Goal: Task Accomplishment & Management: Manage account settings

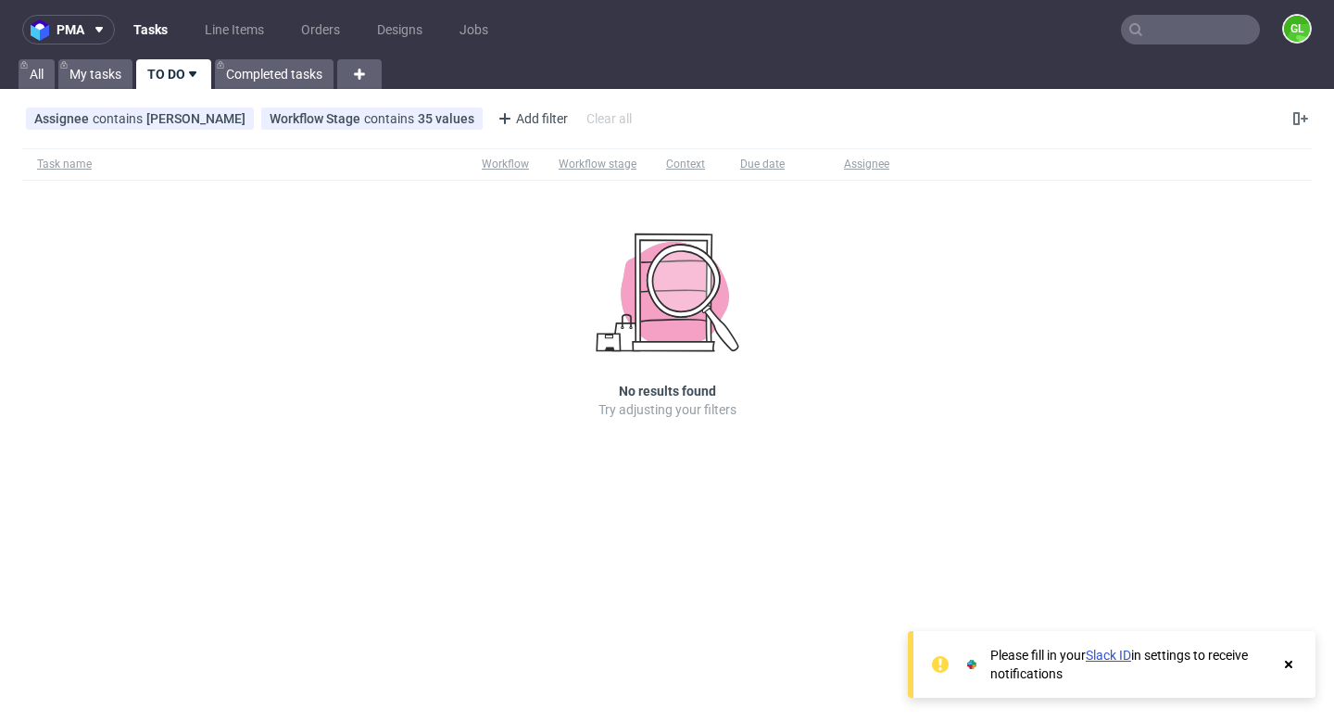
click at [1292, 671] on icon at bounding box center [1289, 664] width 17 height 15
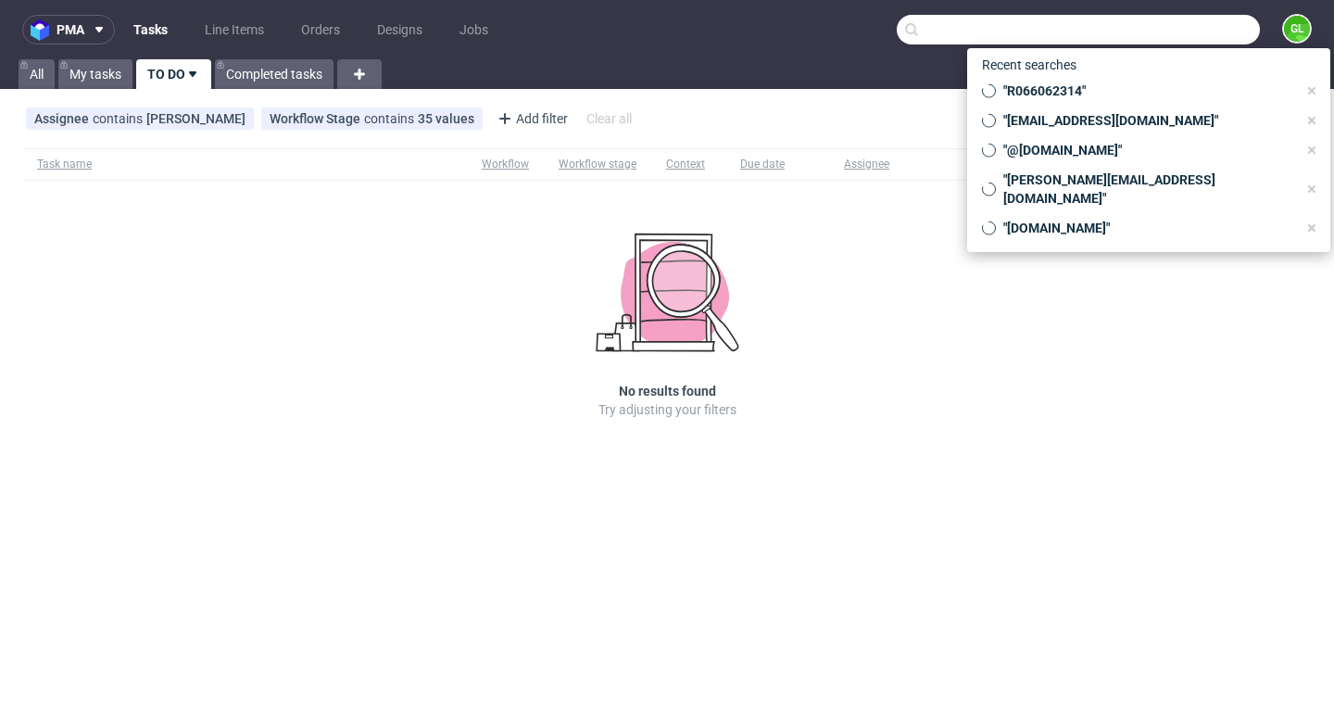
click at [1181, 42] on input "text" at bounding box center [1078, 30] width 363 height 30
paste input "R765240084"
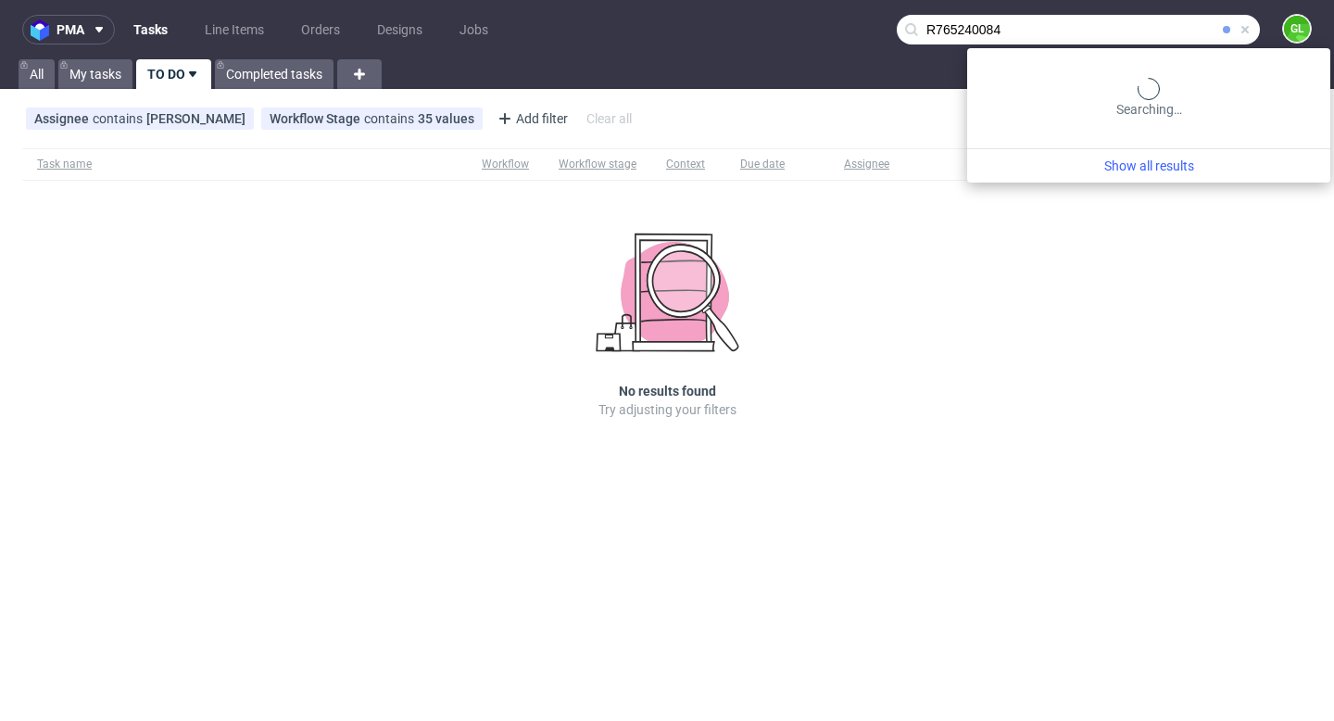
type input "R765240084"
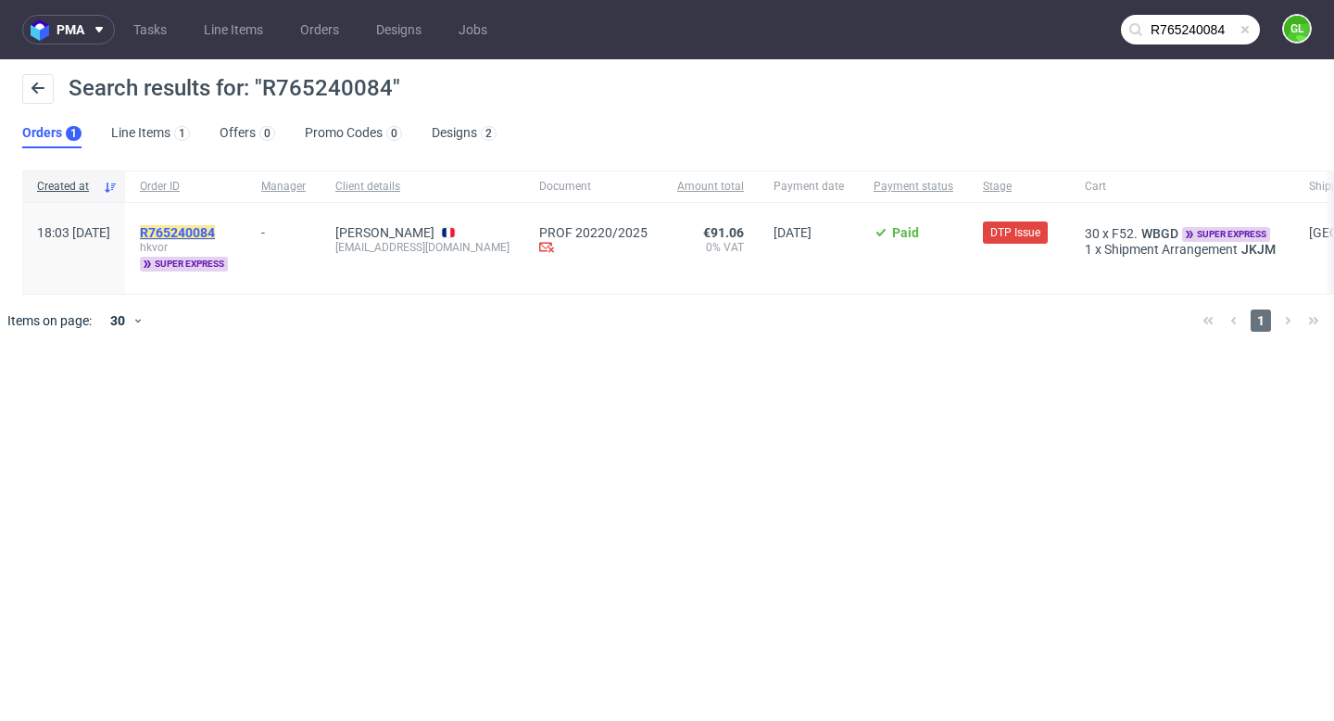
click at [215, 227] on mark "R765240084" at bounding box center [177, 232] width 75 height 15
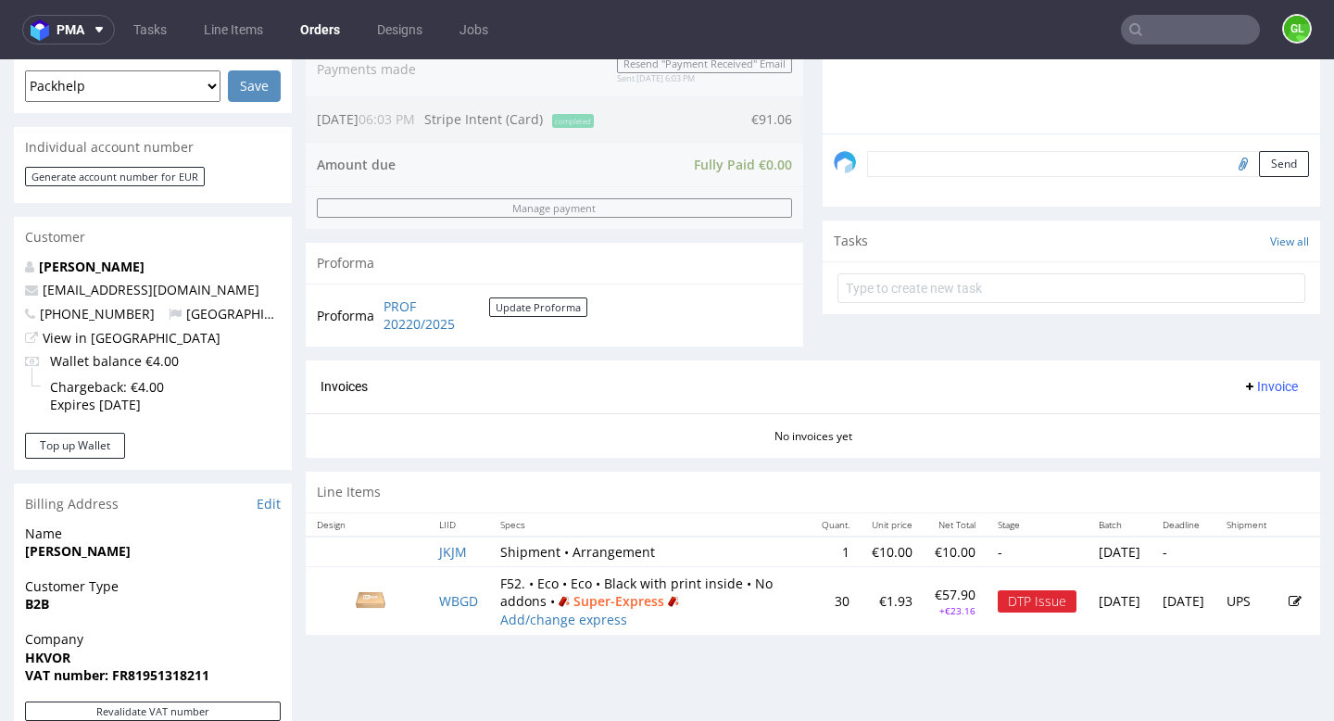
scroll to position [546, 0]
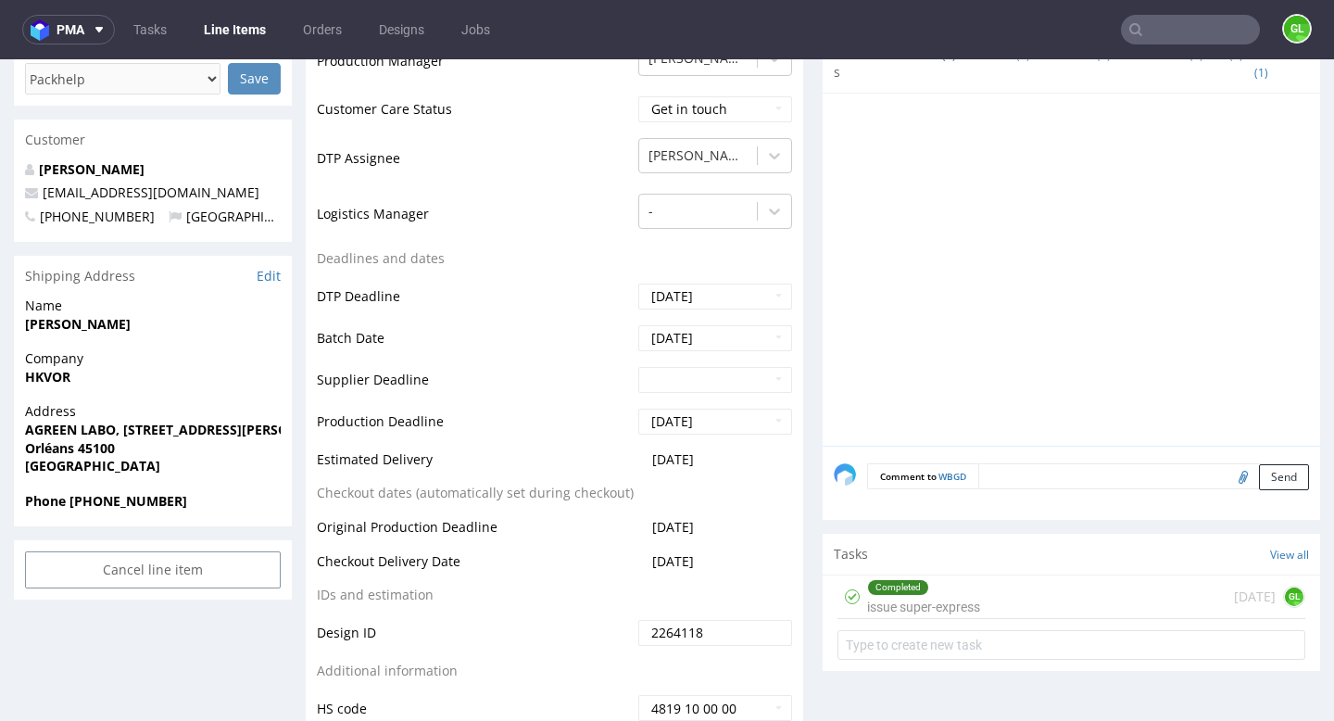
scroll to position [565, 0]
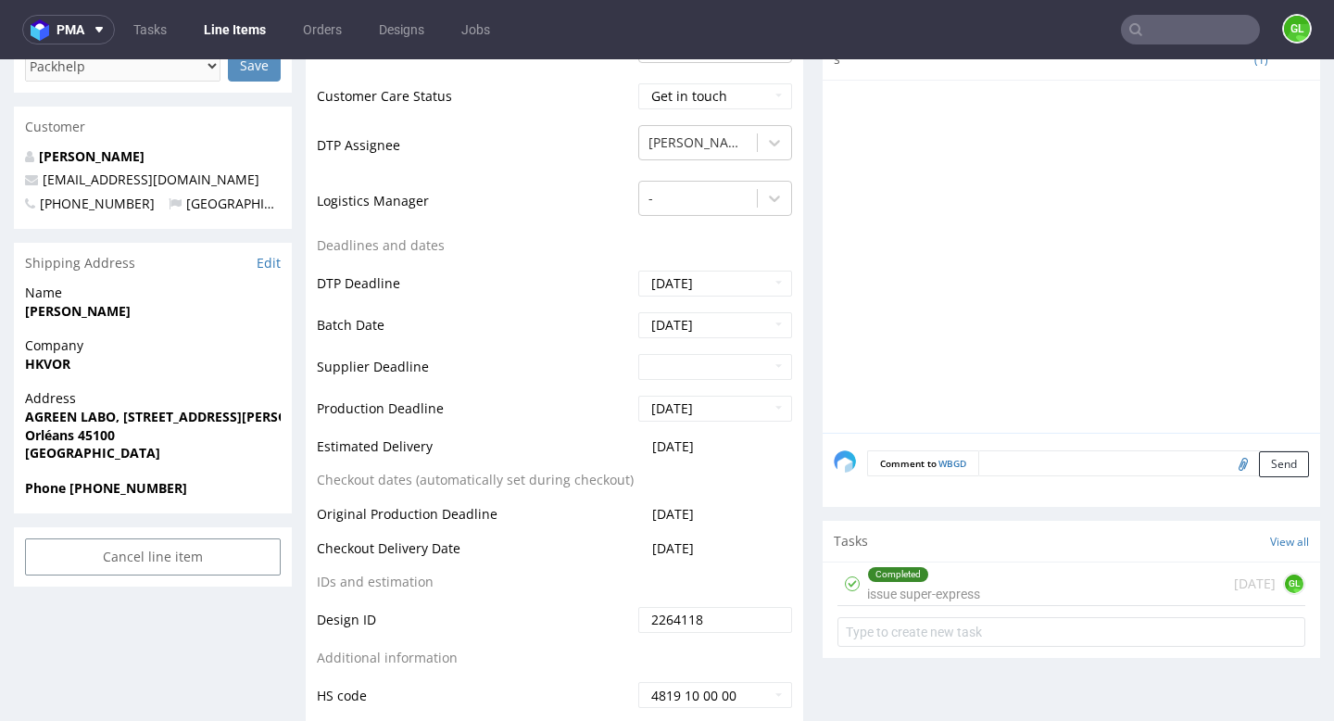
click at [978, 562] on div "Completed issue super-express 7 days ago GL" at bounding box center [1072, 584] width 468 height 44
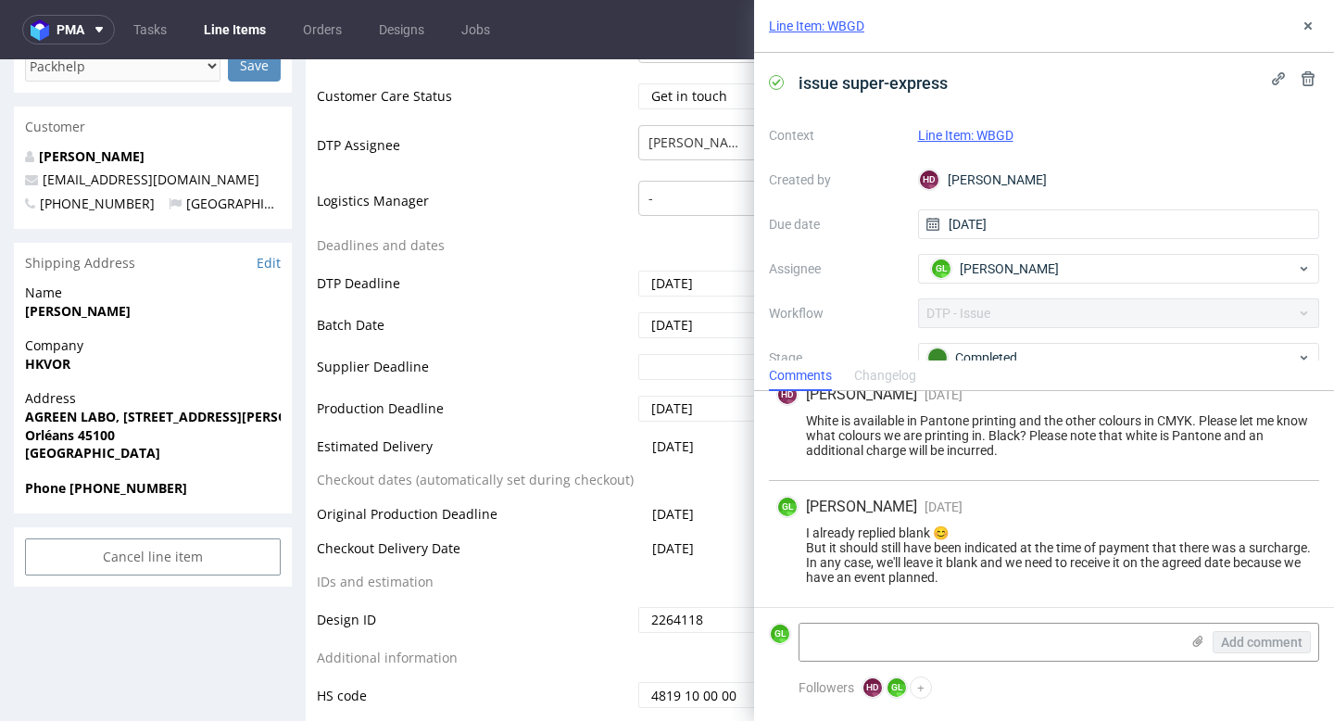
scroll to position [509, 0]
click at [1303, 25] on icon at bounding box center [1308, 26] width 15 height 15
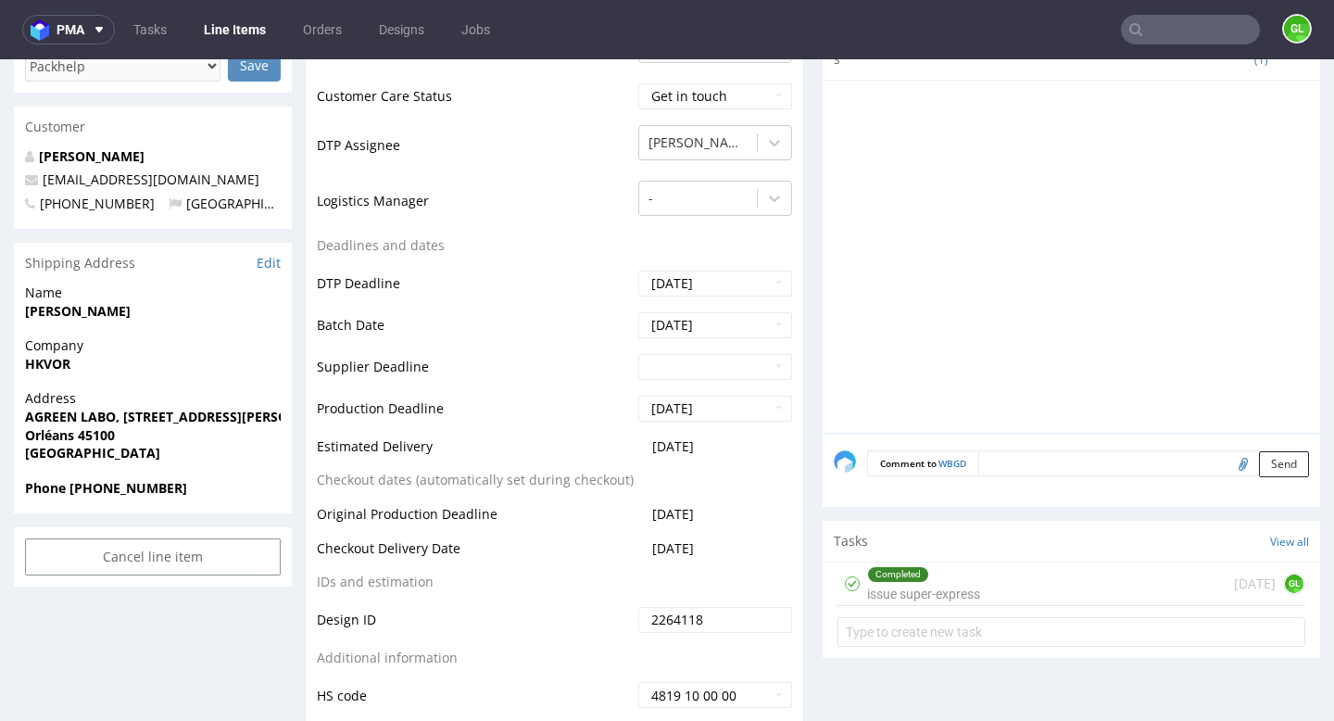
click at [966, 600] on div "Completed issue super-express" at bounding box center [923, 583] width 113 height 43
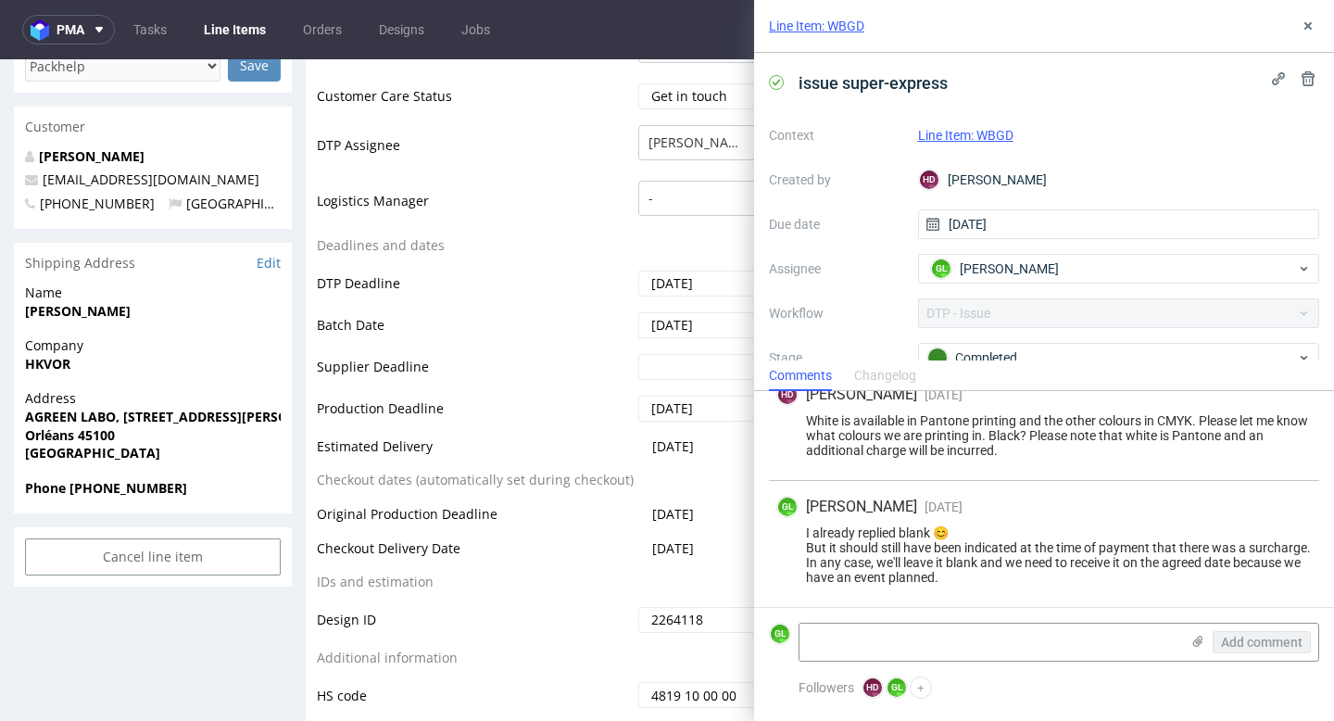
scroll to position [509, 0]
click at [1313, 30] on icon at bounding box center [1308, 26] width 15 height 15
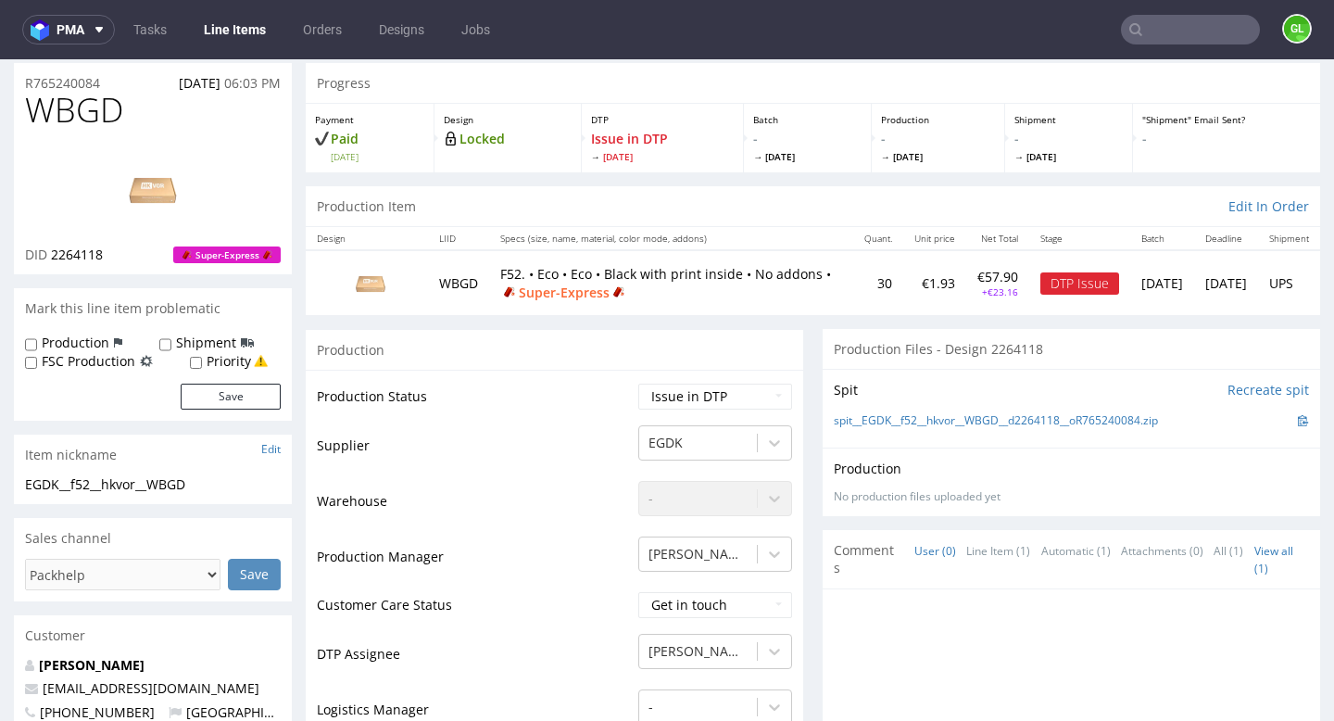
scroll to position [49, 0]
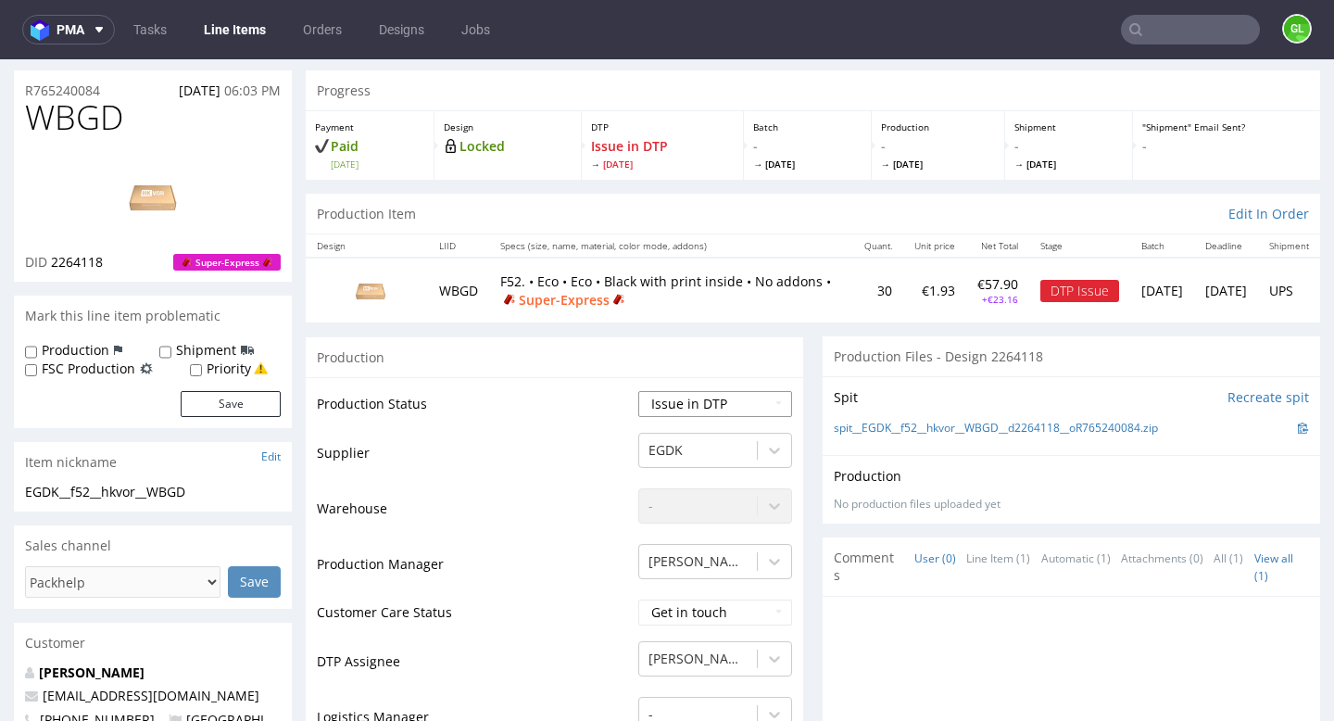
click at [712, 408] on select "Waiting for Artwork Waiting for Diecut Waiting for Mockup Waiting for DTP Waiti…" at bounding box center [715, 404] width 154 height 26
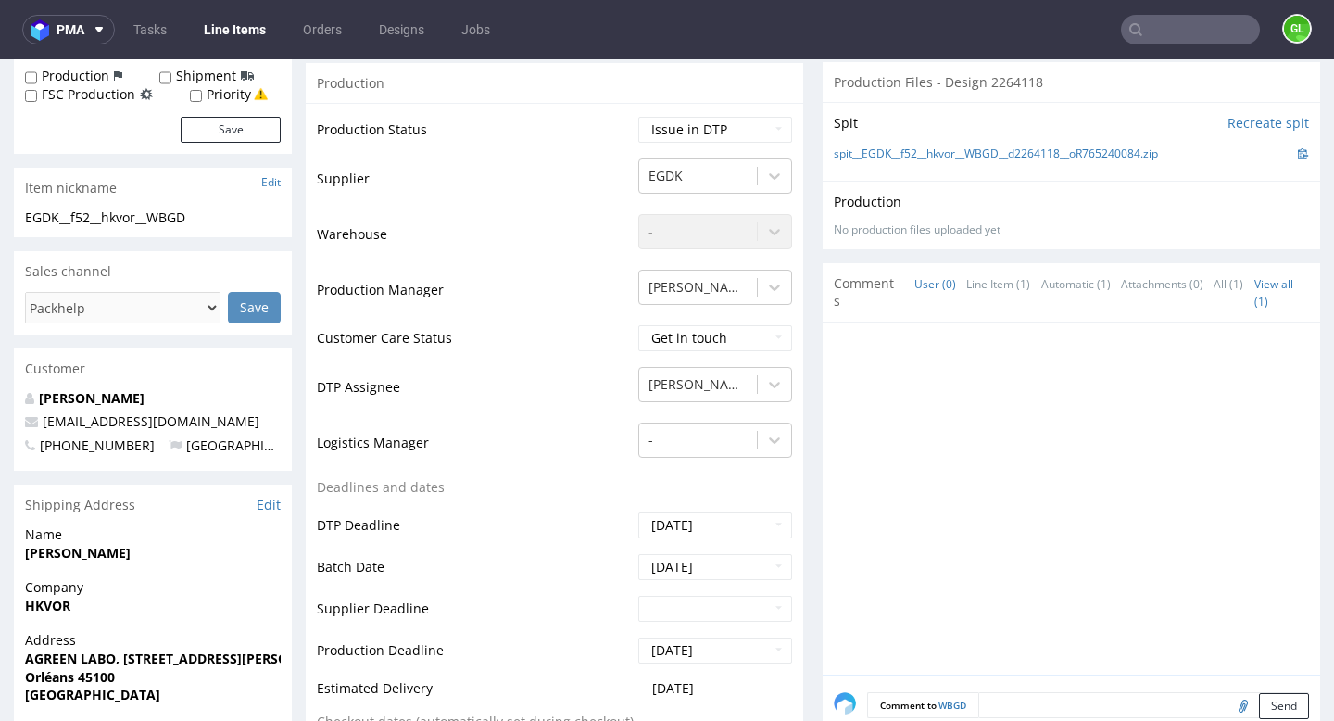
scroll to position [226, 0]
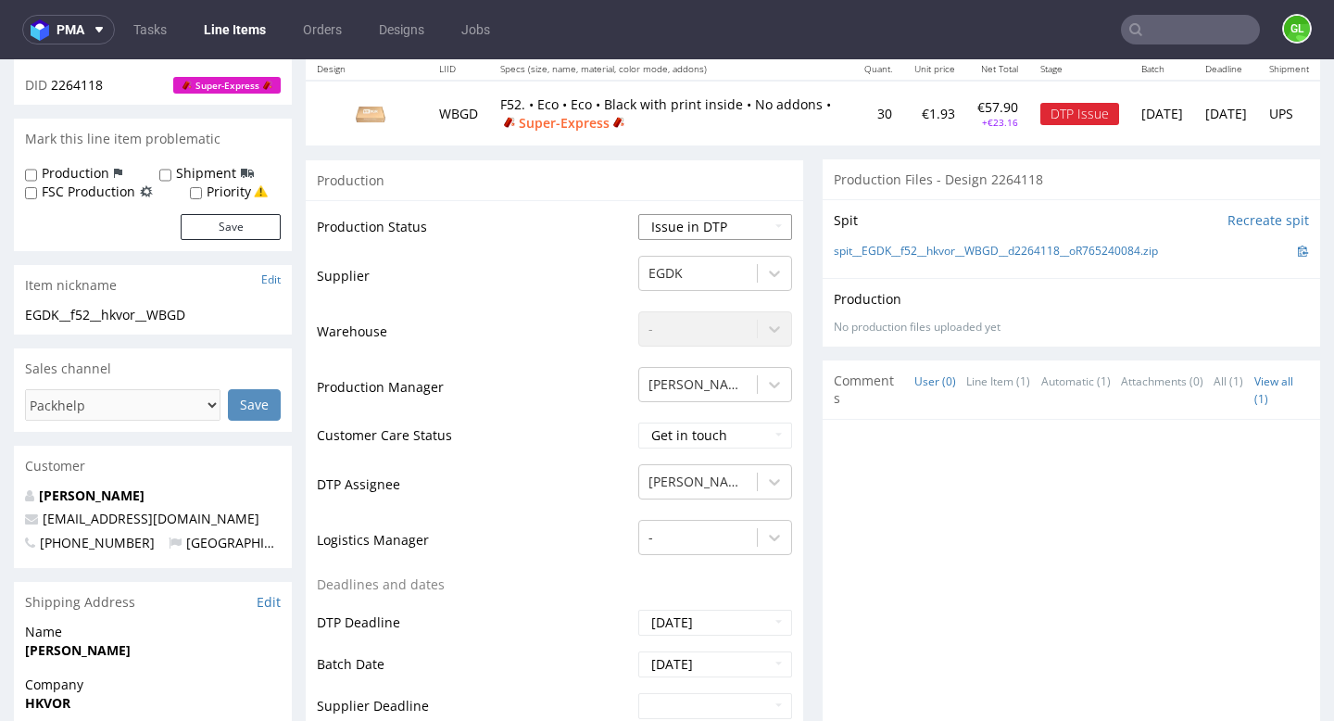
click at [711, 223] on select "Waiting for Artwork Waiting for Diecut Waiting for Mockup Waiting for DTP Waiti…" at bounding box center [715, 227] width 154 height 26
select select "back_for_dtp"
click at [638, 214] on select "Waiting for Artwork Waiting for Diecut Waiting for Mockup Waiting for DTP Waiti…" at bounding box center [715, 227] width 154 height 26
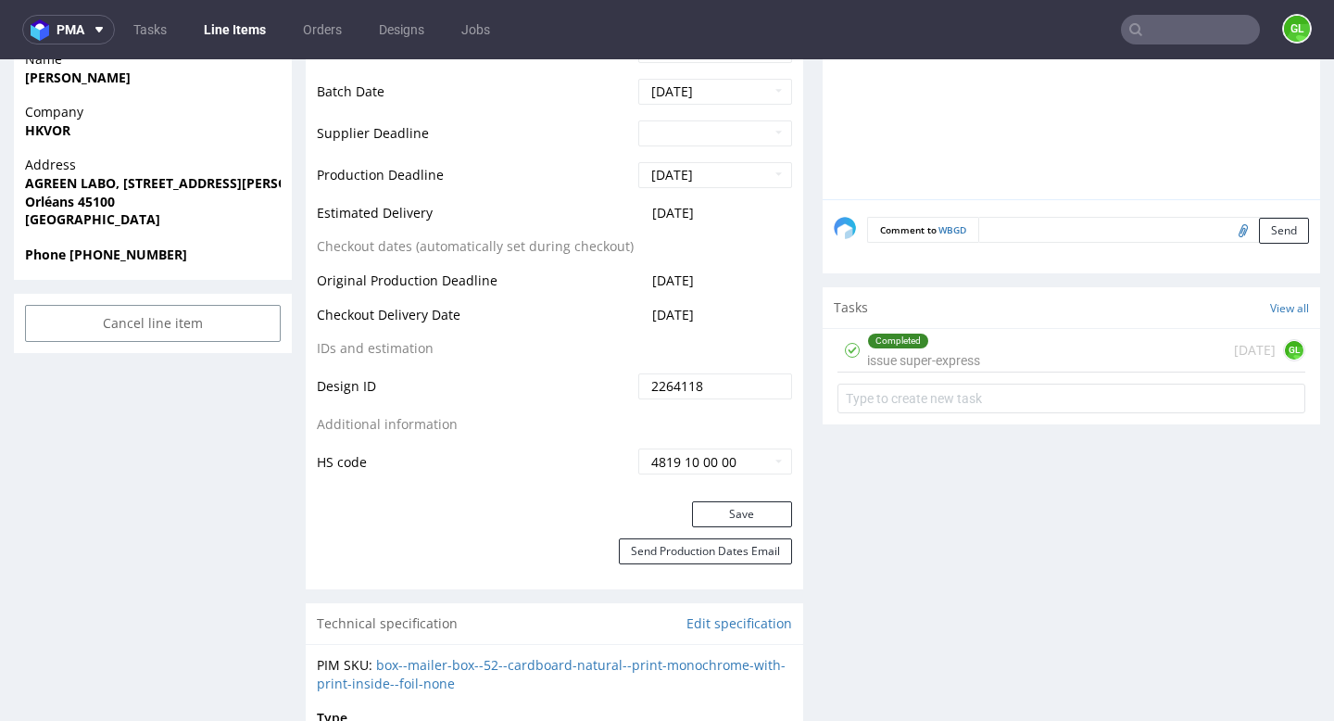
scroll to position [823, 0]
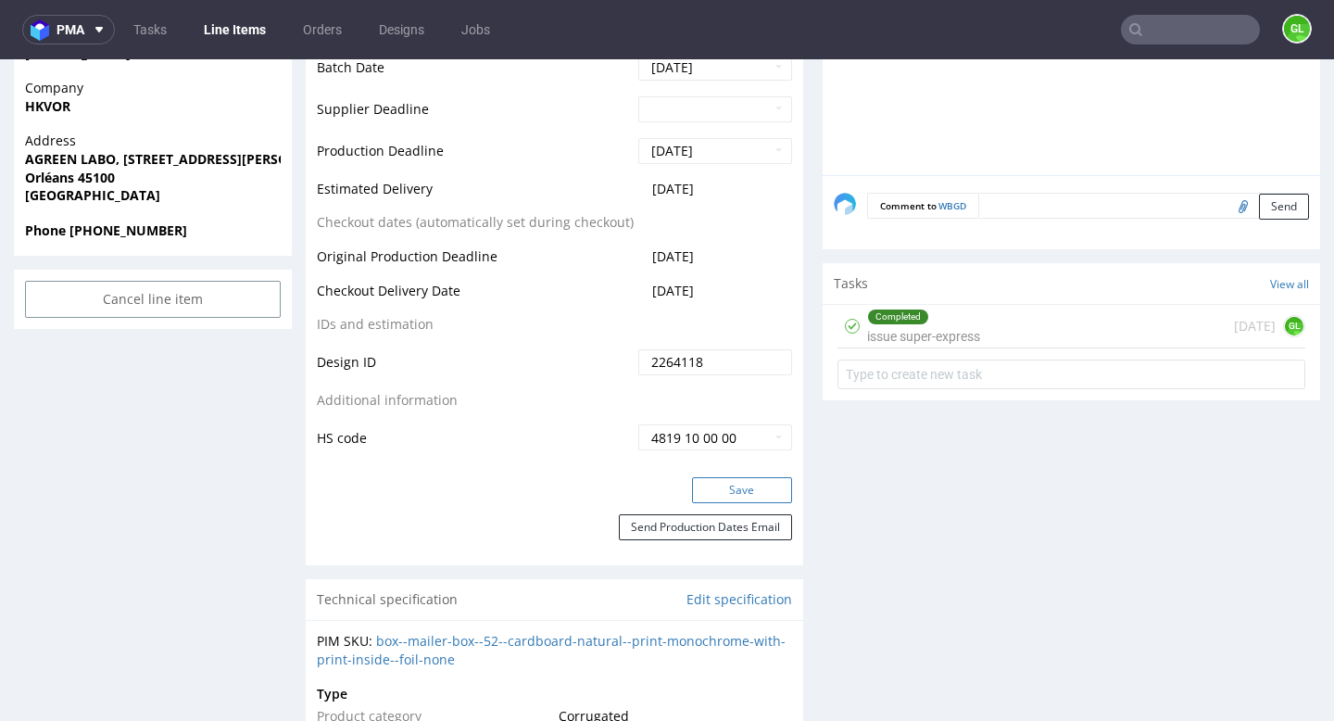
click at [737, 489] on button "Save" at bounding box center [742, 490] width 100 height 26
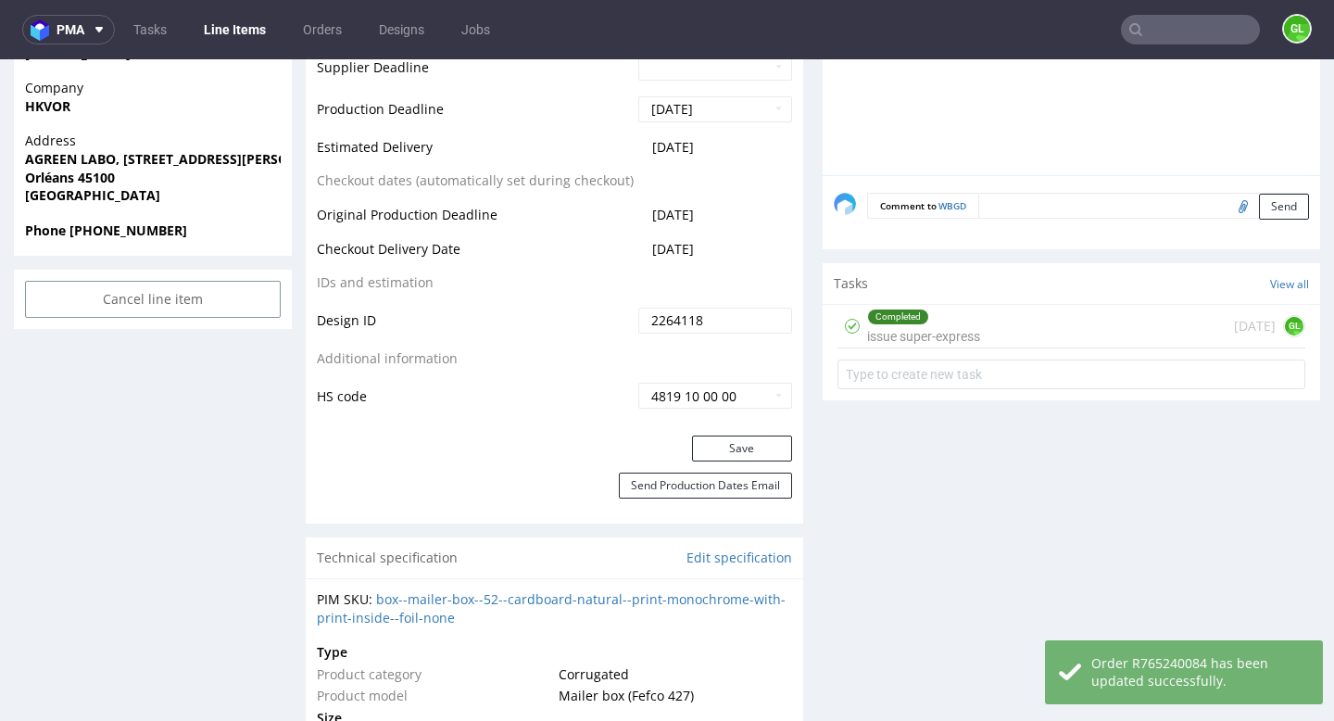
scroll to position [0, 0]
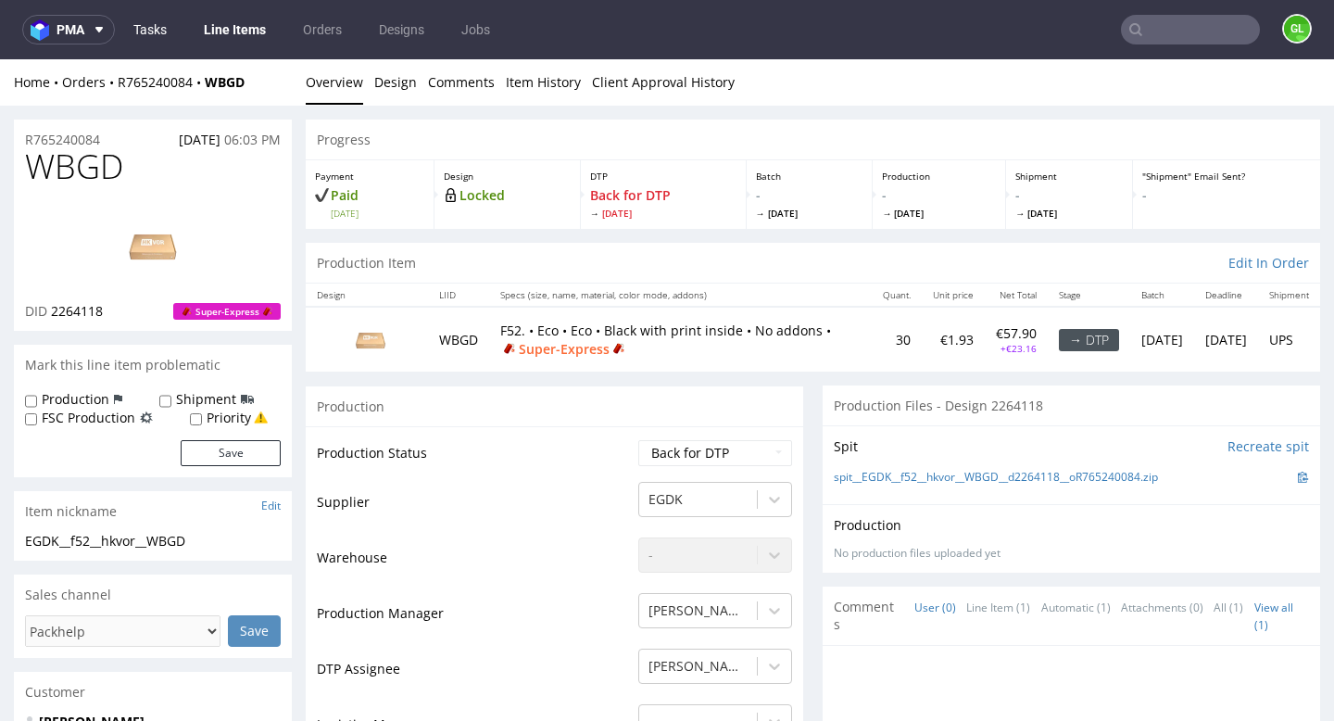
click at [163, 29] on link "Tasks" at bounding box center [150, 30] width 56 height 30
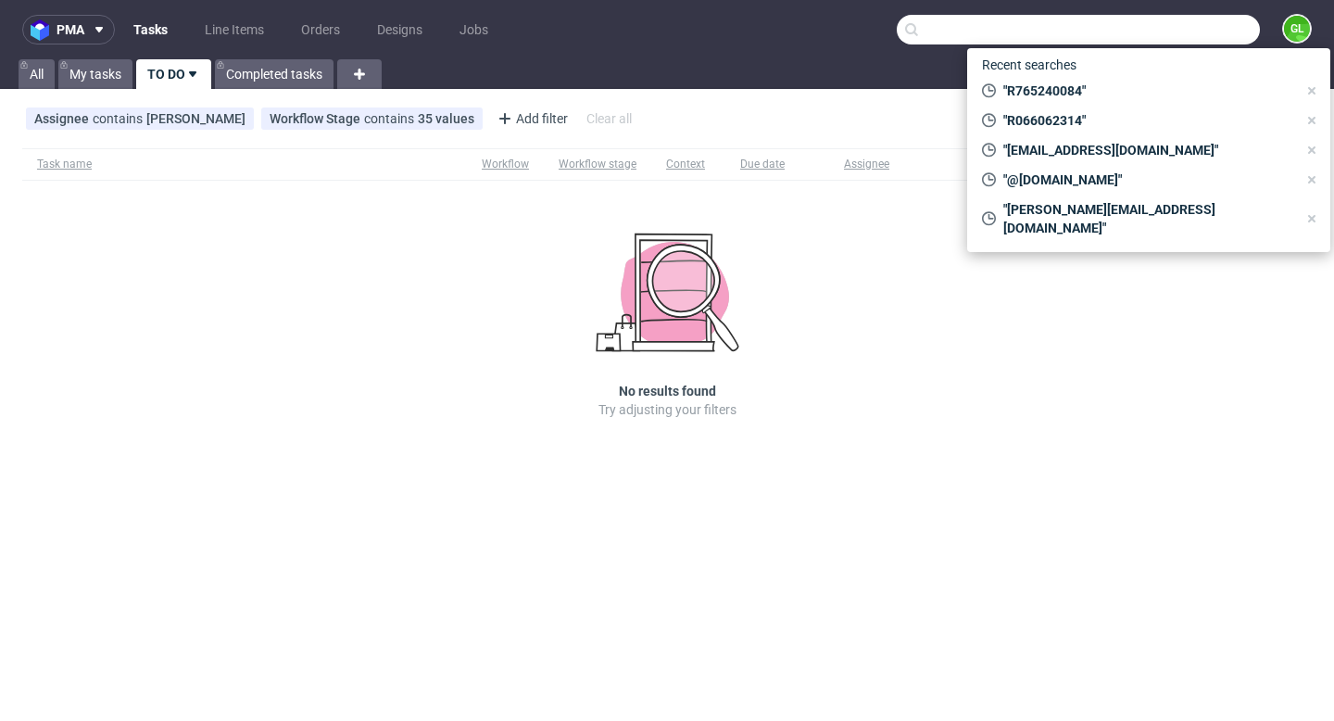
click at [1233, 28] on input "text" at bounding box center [1078, 30] width 363 height 30
paste input "R843523432"
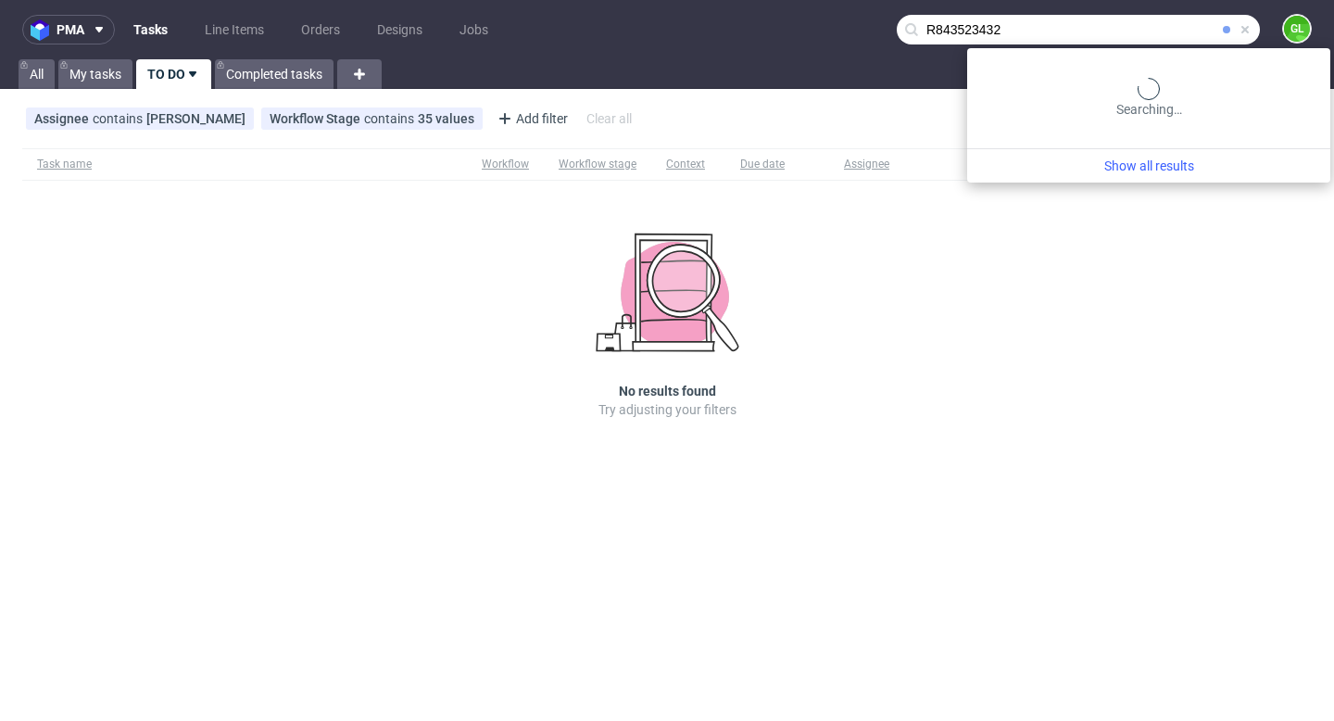
type input "R843523432"
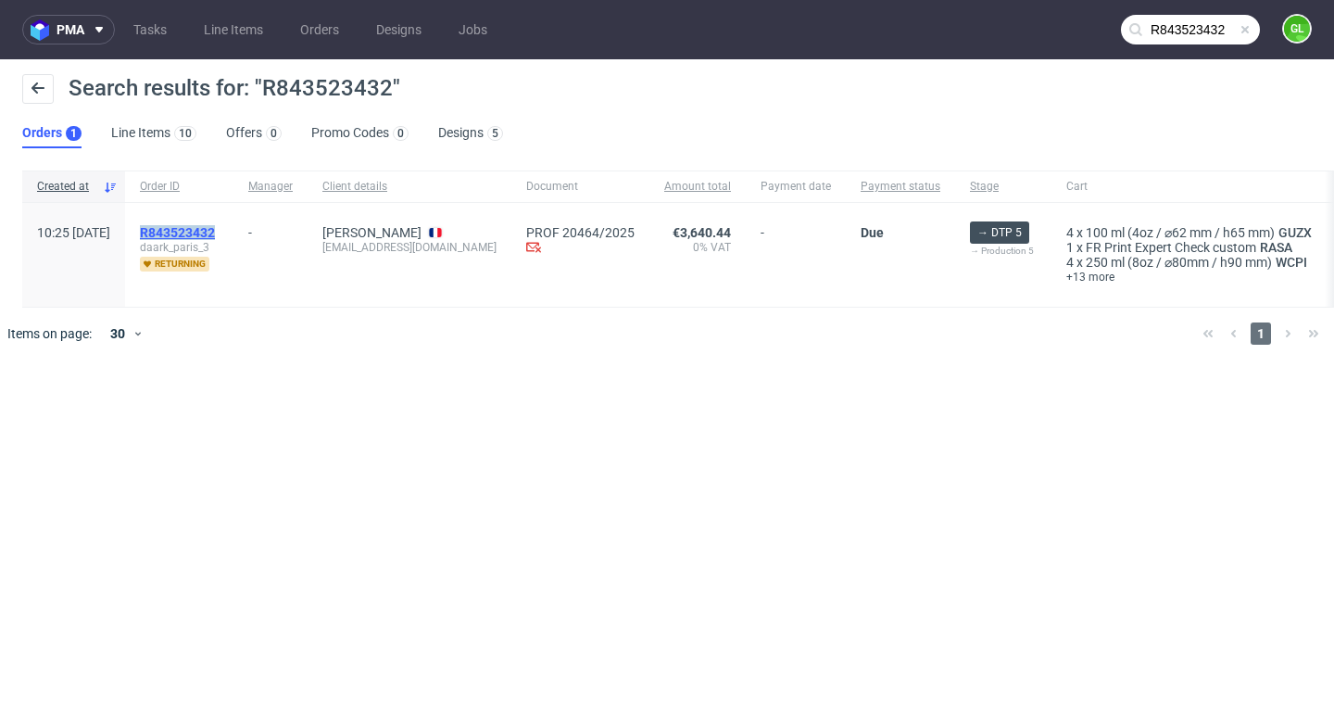
click at [215, 229] on mark "R843523432" at bounding box center [177, 232] width 75 height 15
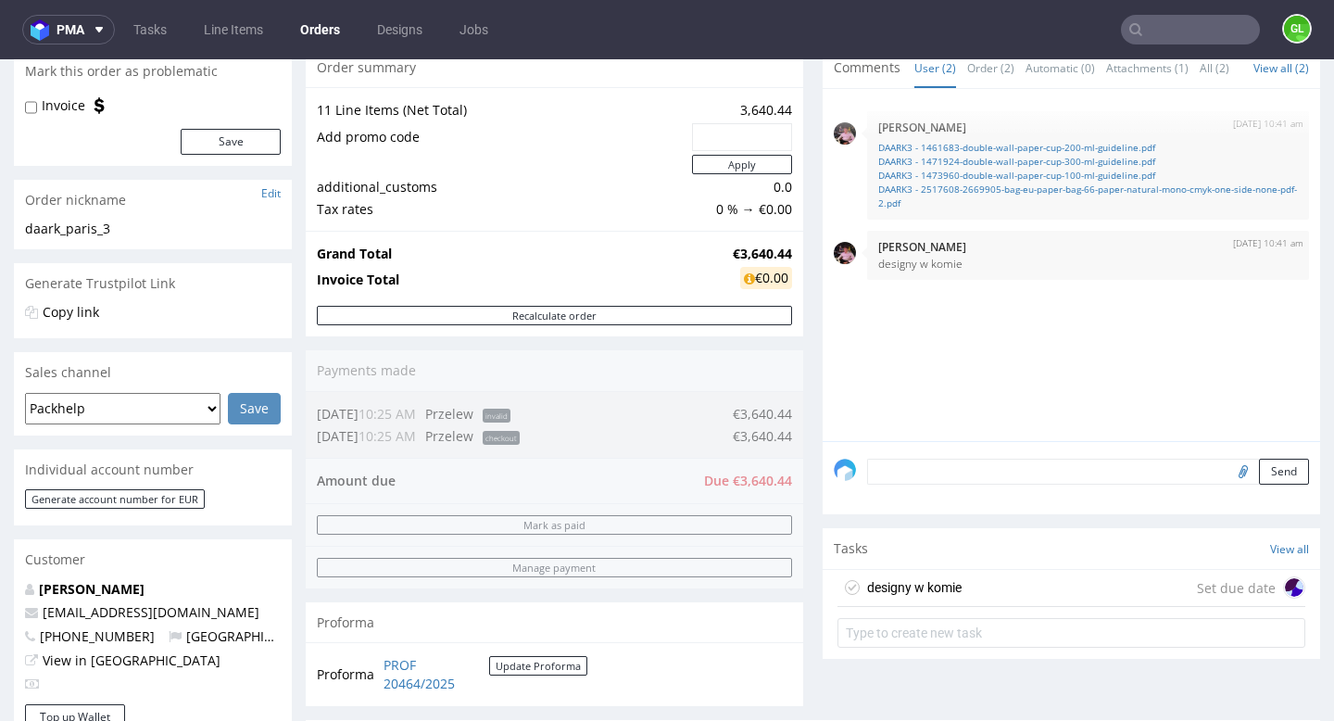
scroll to position [188, 0]
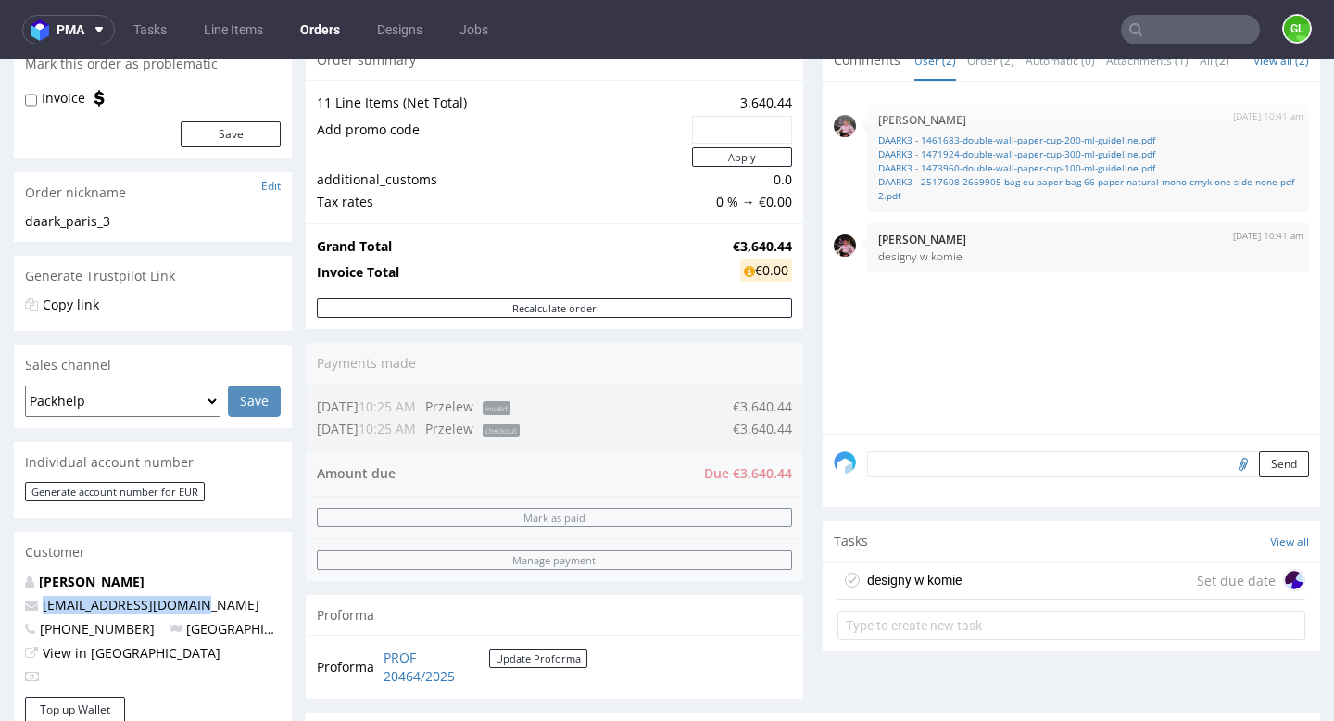
drag, startPoint x: 181, startPoint y: 612, endPoint x: 40, endPoint y: 604, distance: 141.0
click at [39, 604] on p "olivierpalle@gmail.com" at bounding box center [153, 605] width 256 height 19
copy link "olivierpalle@gmail.com"
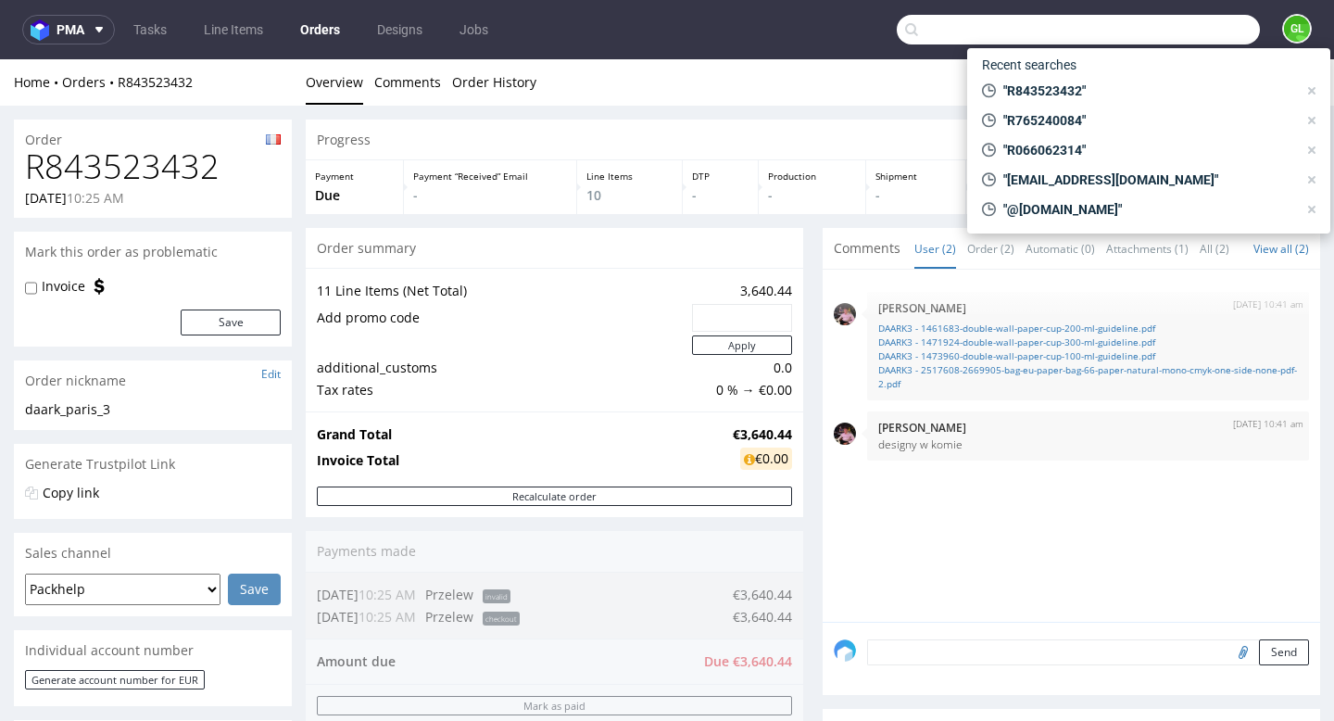
click at [1172, 32] on input "text" at bounding box center [1078, 30] width 363 height 30
paste input "R866786982"
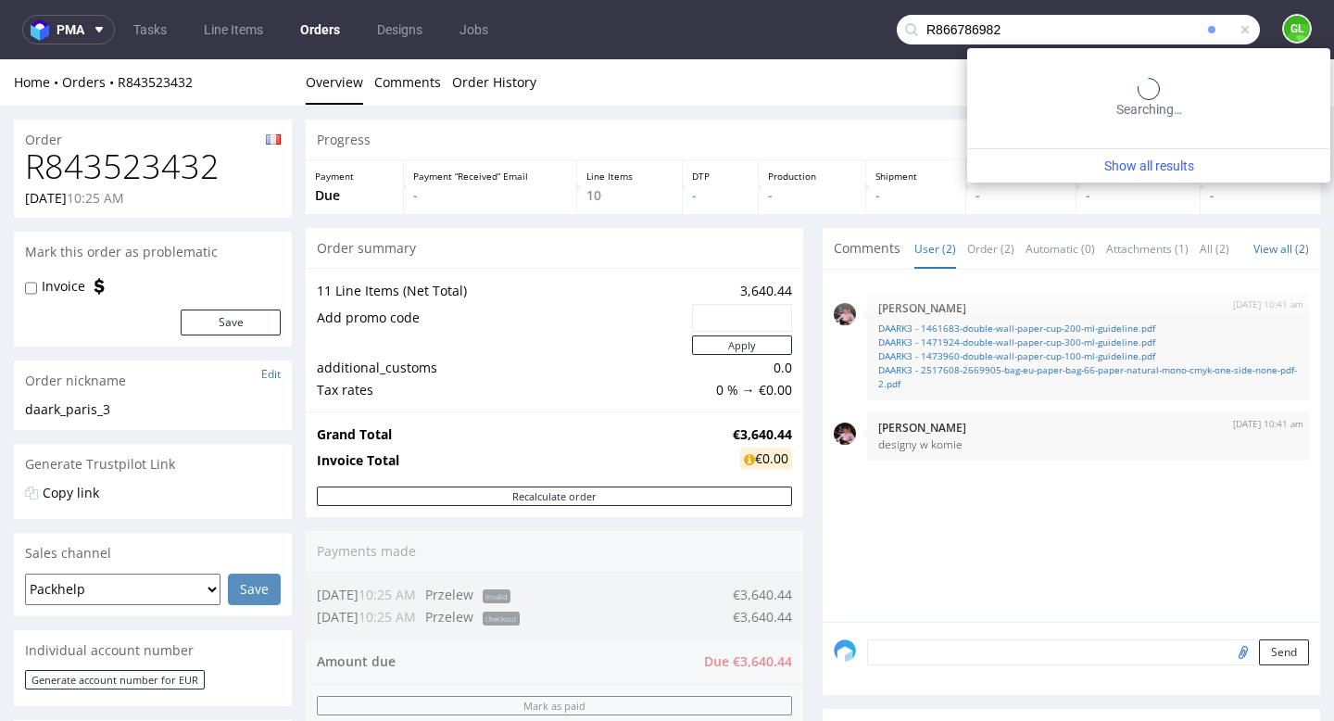
type input "R866786982"
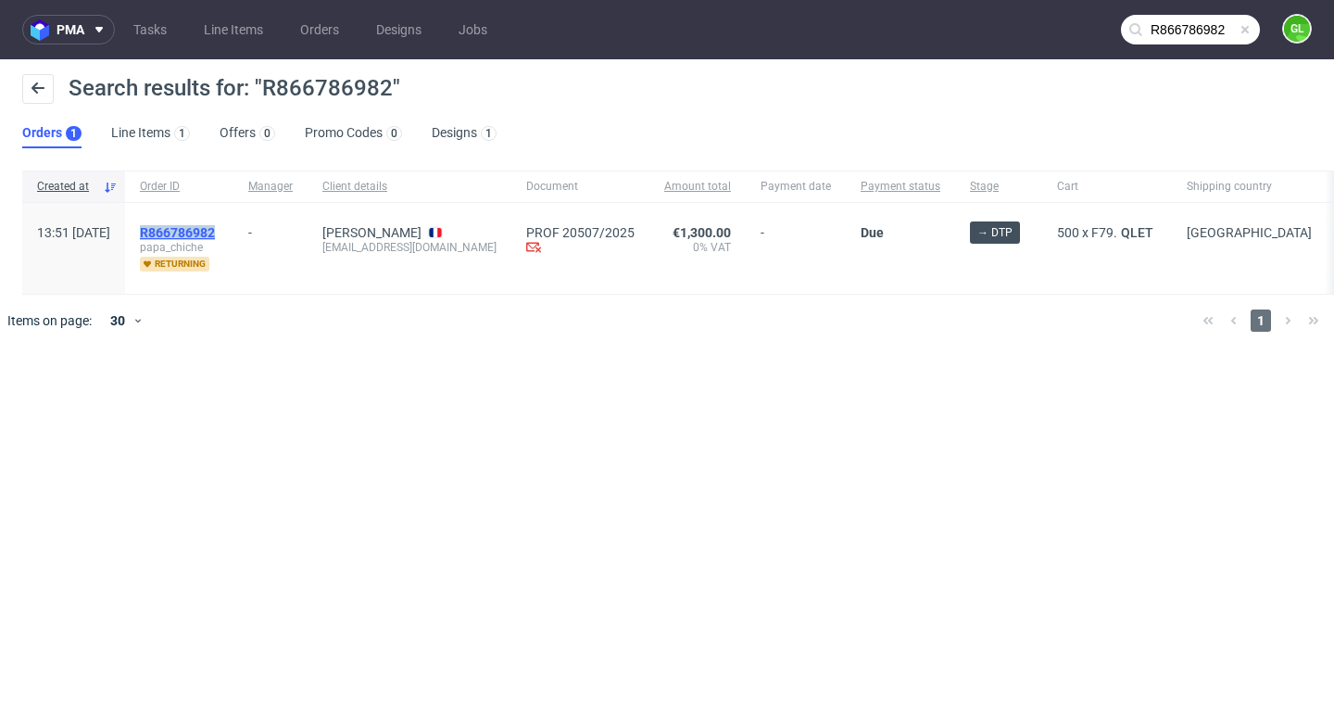
click at [215, 237] on mark "R866786982" at bounding box center [177, 232] width 75 height 15
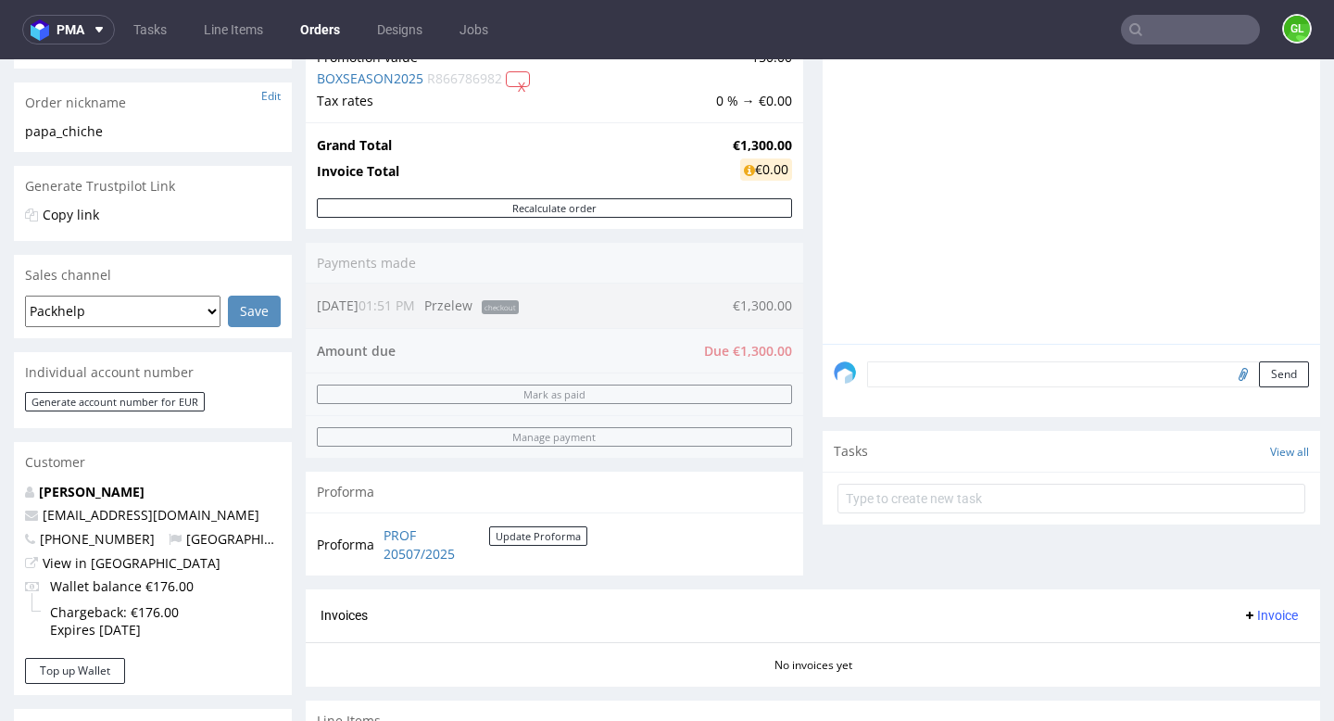
scroll to position [285, 0]
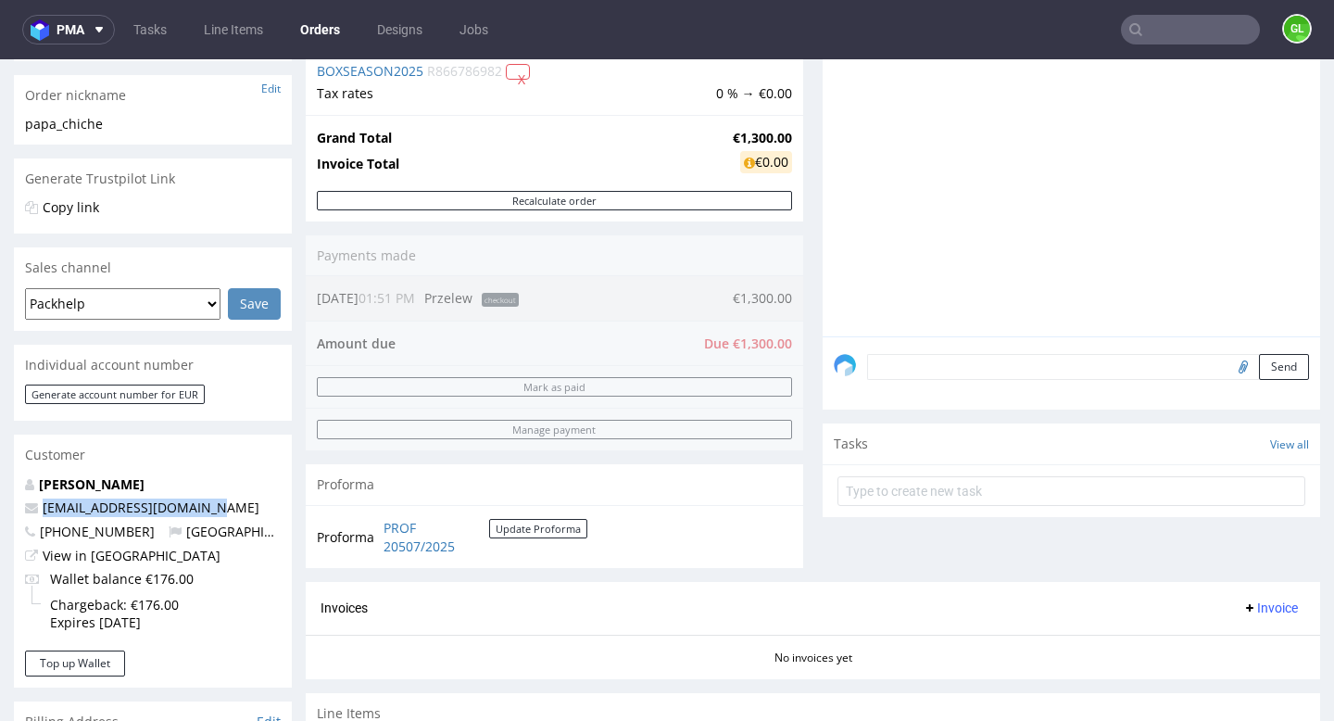
drag, startPoint x: 223, startPoint y: 511, endPoint x: 37, endPoint y: 509, distance: 186.3
click at [37, 509] on p "cassandre@papachiche.com" at bounding box center [153, 508] width 256 height 19
copy span "cassandre@papachiche.com"
